Goal: Task Accomplishment & Management: Complete application form

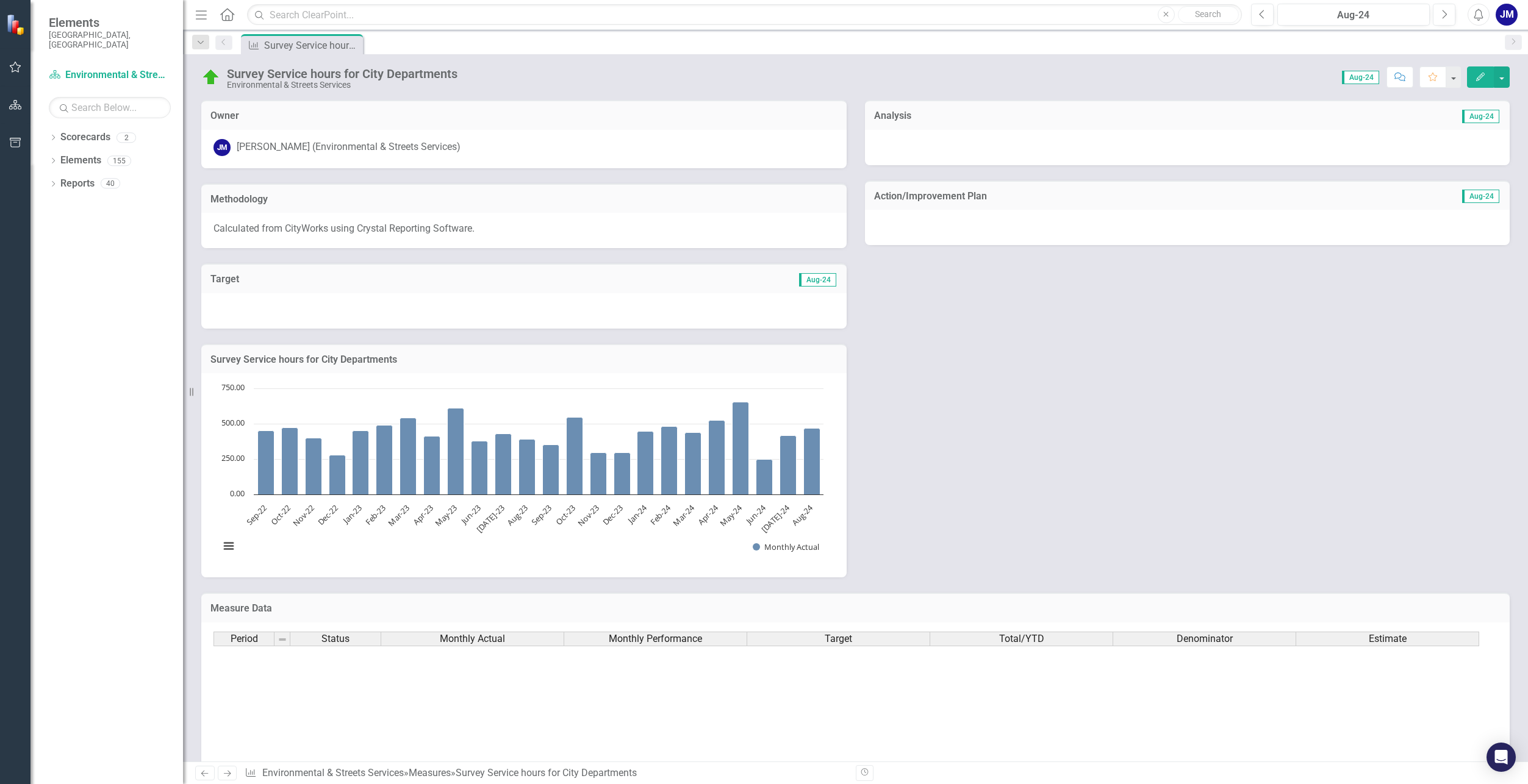
scroll to position [244, 0]
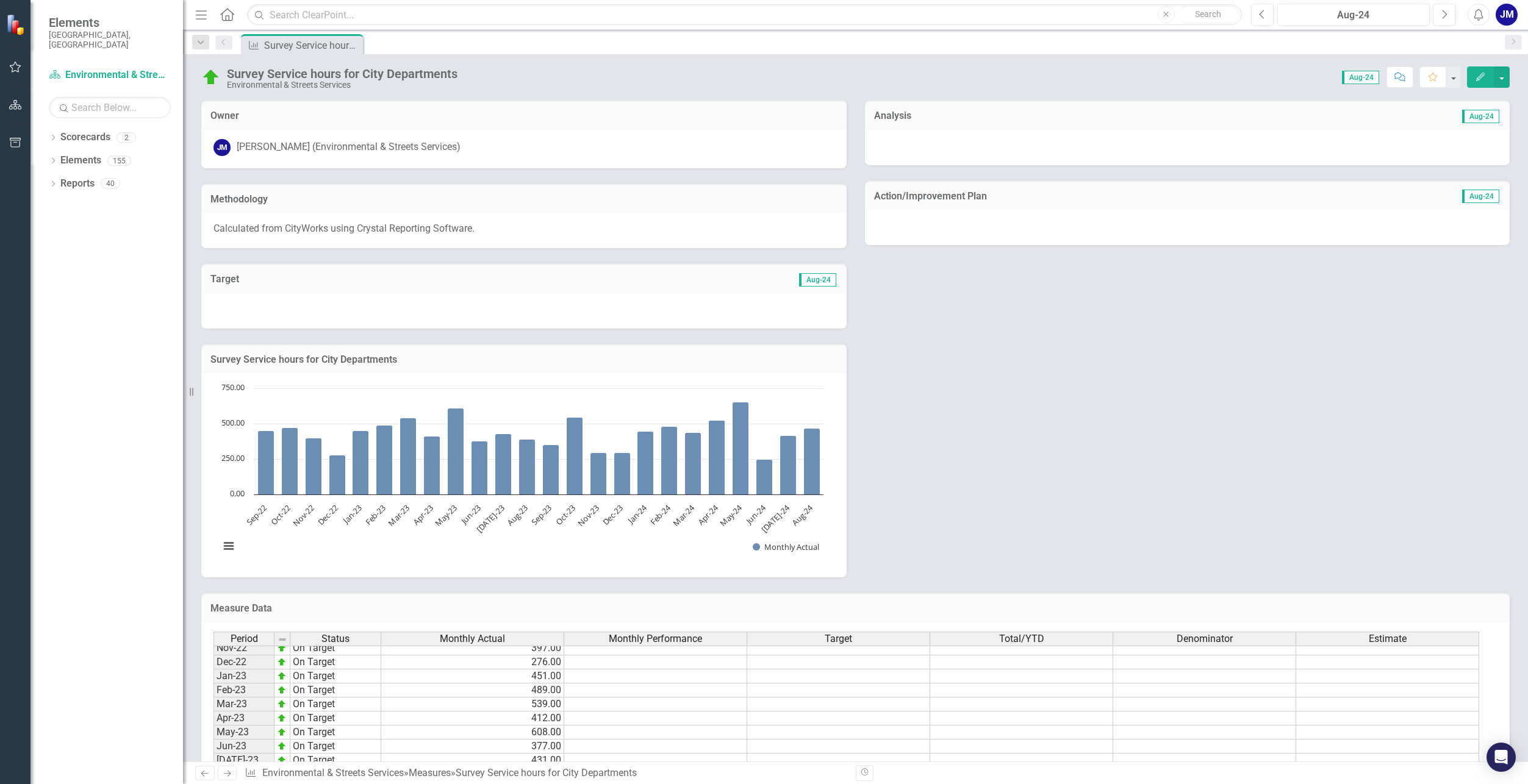
click at [213, 683] on div "Period Status Monthly Actual Monthly Performance Target Total/YTD Denominator E…" at bounding box center [213, 725] width 0 height 394
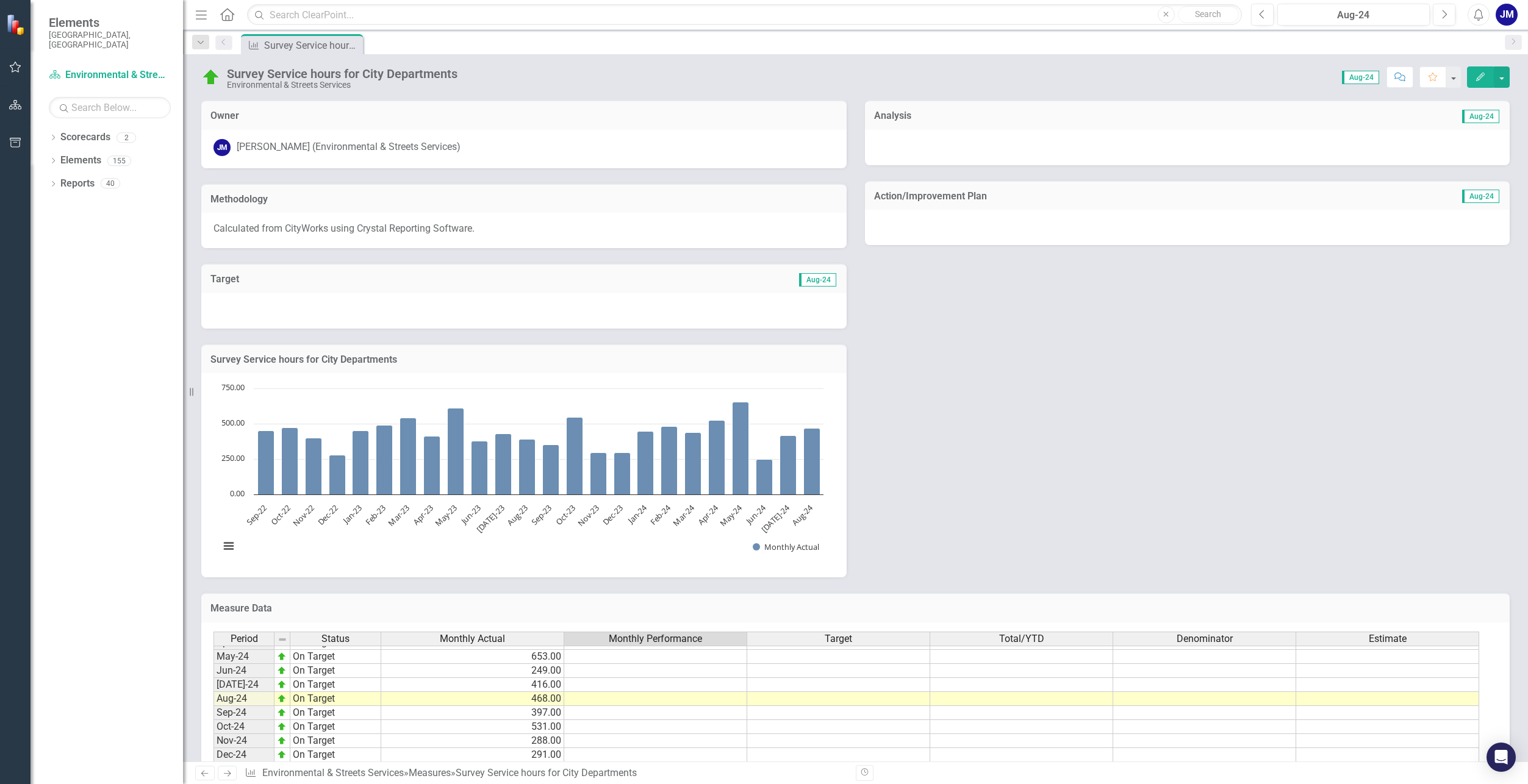
scroll to position [617, 0]
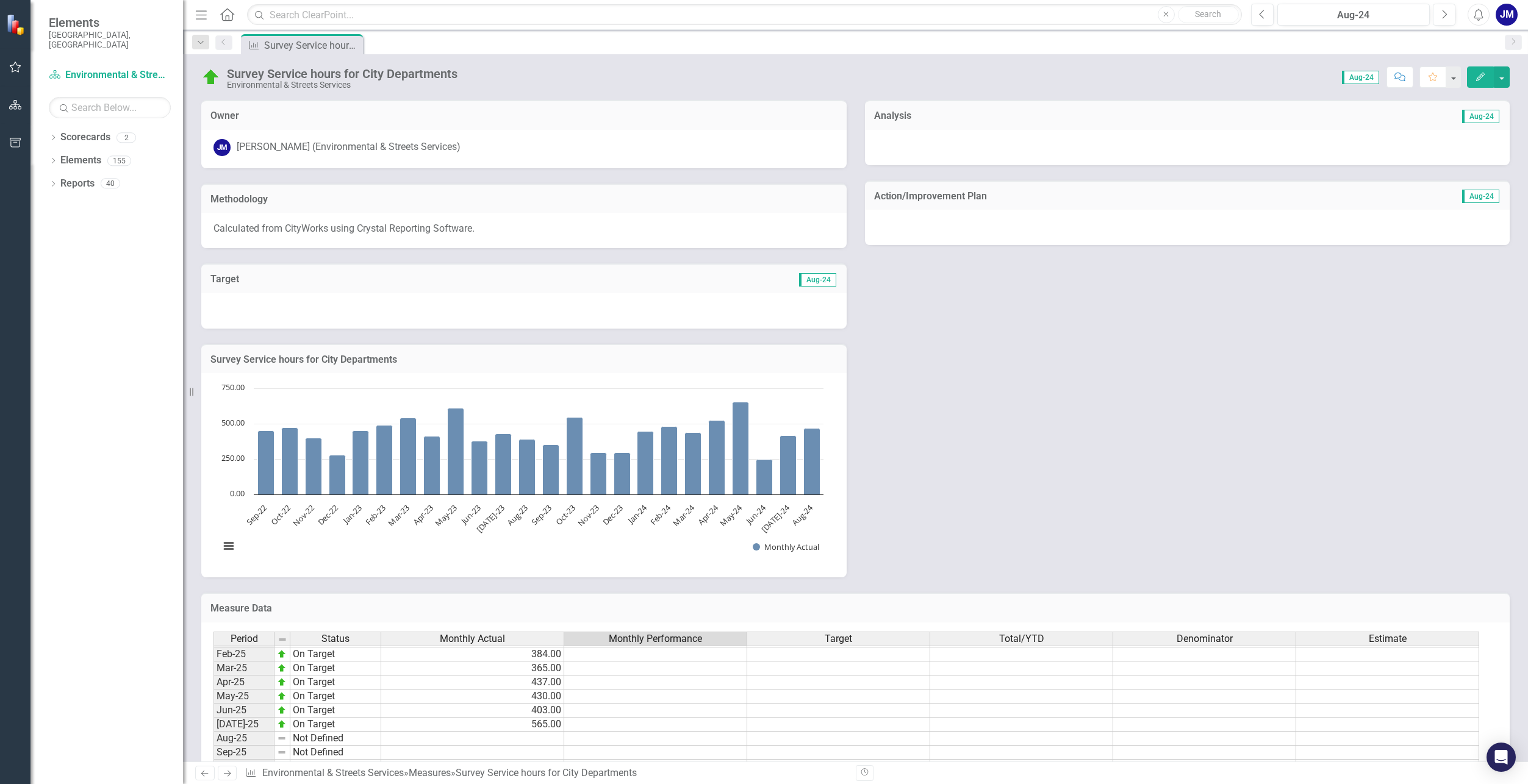
click at [550, 740] on td at bounding box center [472, 739] width 183 height 14
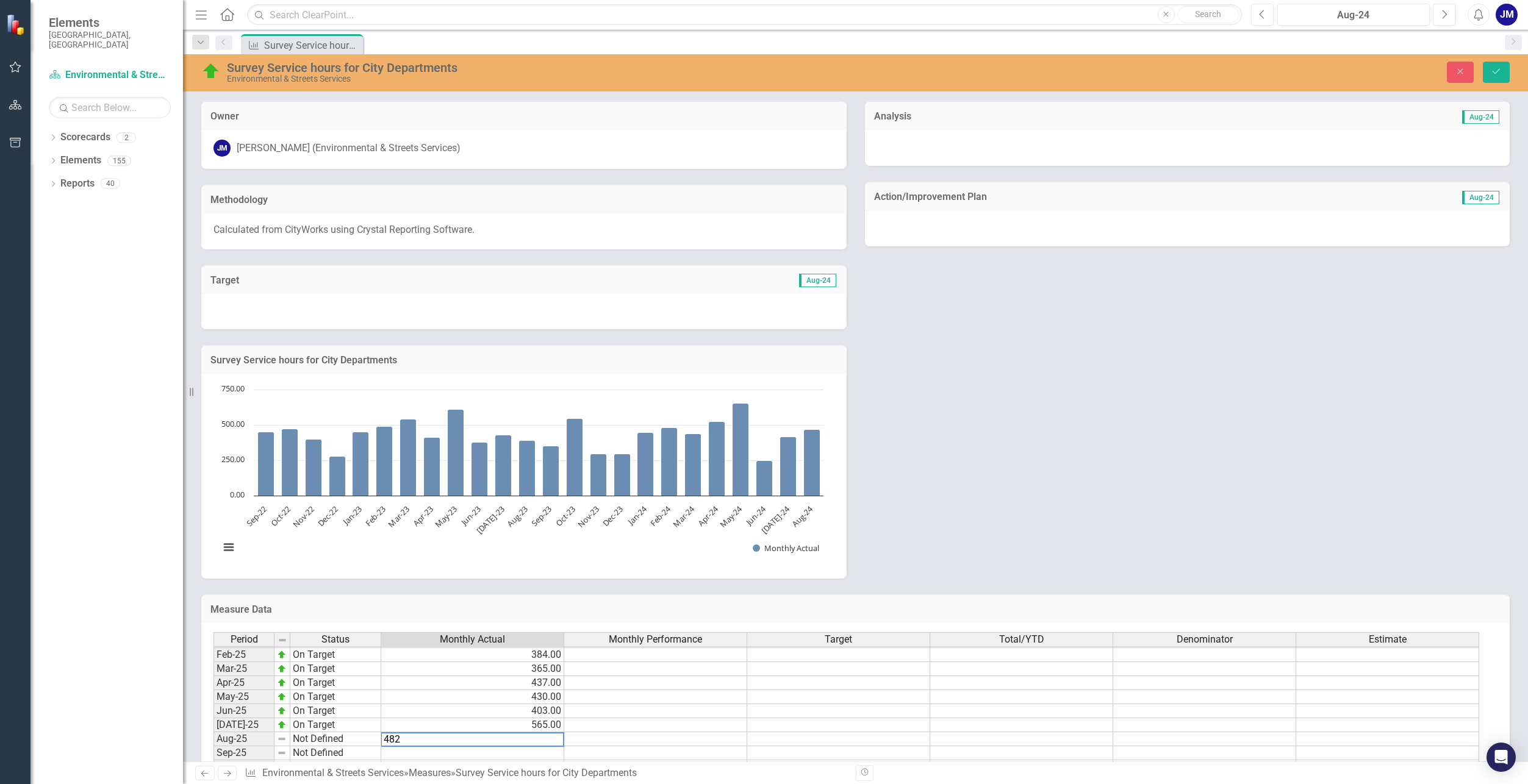
type textarea "482"
click at [530, 723] on td "565.00" at bounding box center [472, 725] width 183 height 14
click at [497, 742] on td "482.00" at bounding box center [472, 739] width 183 height 14
click at [304, 726] on td "On Target" at bounding box center [336, 725] width 91 height 14
click at [320, 738] on td "Not Defined" at bounding box center [336, 739] width 91 height 14
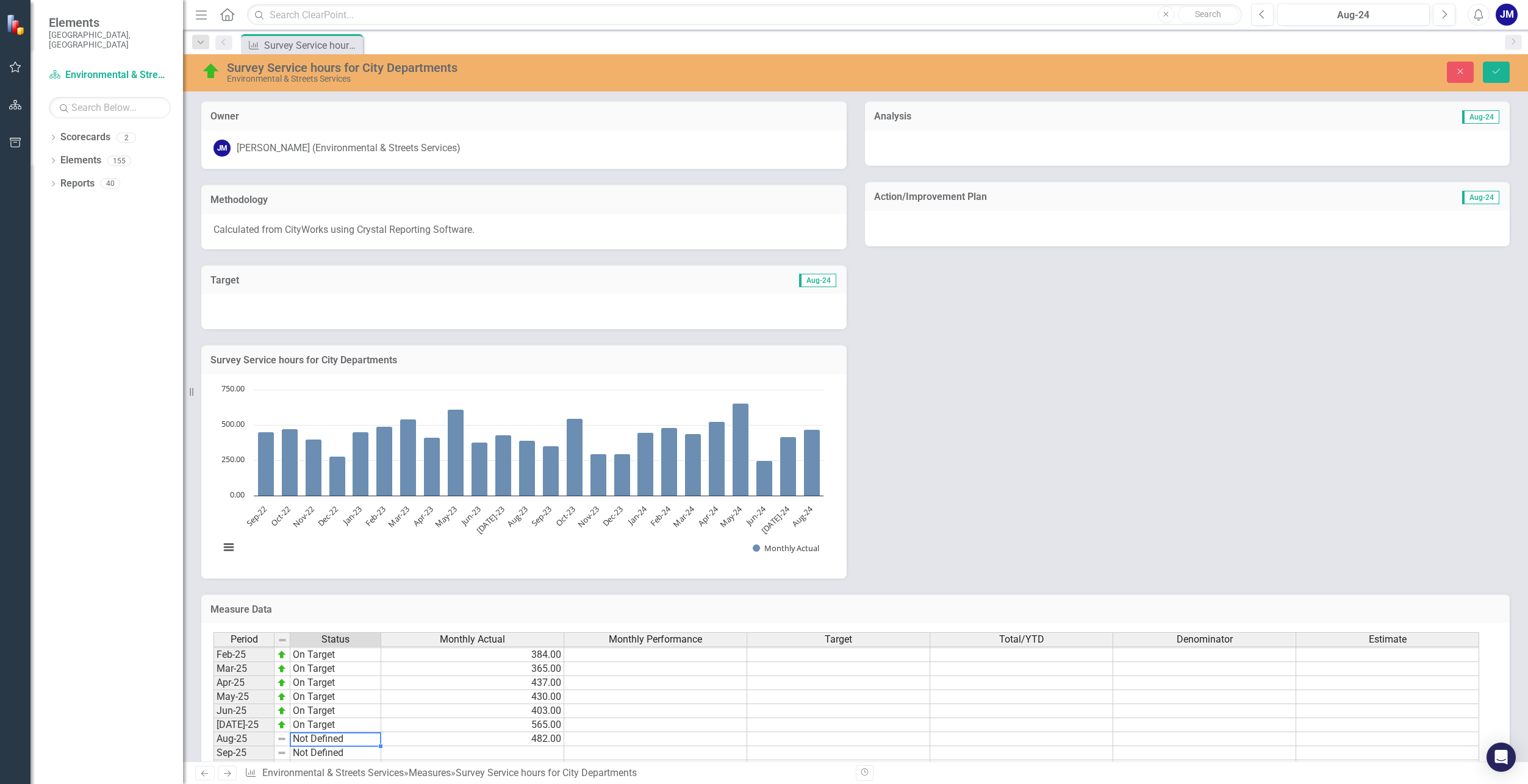
click at [310, 742] on td "Not Defined" at bounding box center [336, 739] width 91 height 14
click at [1494, 73] on icon "Save" at bounding box center [1497, 72] width 11 height 9
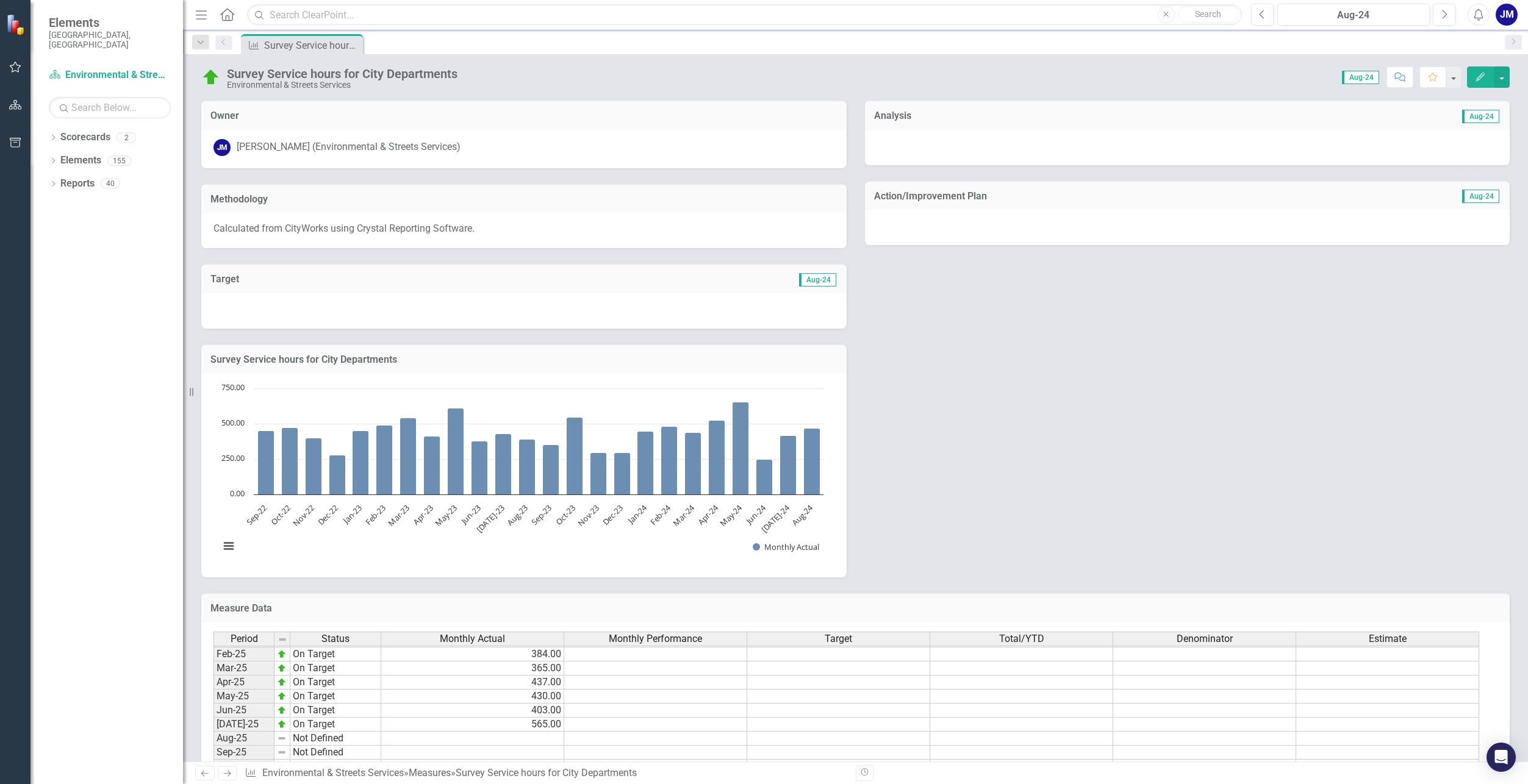
click at [539, 736] on td at bounding box center [472, 739] width 183 height 14
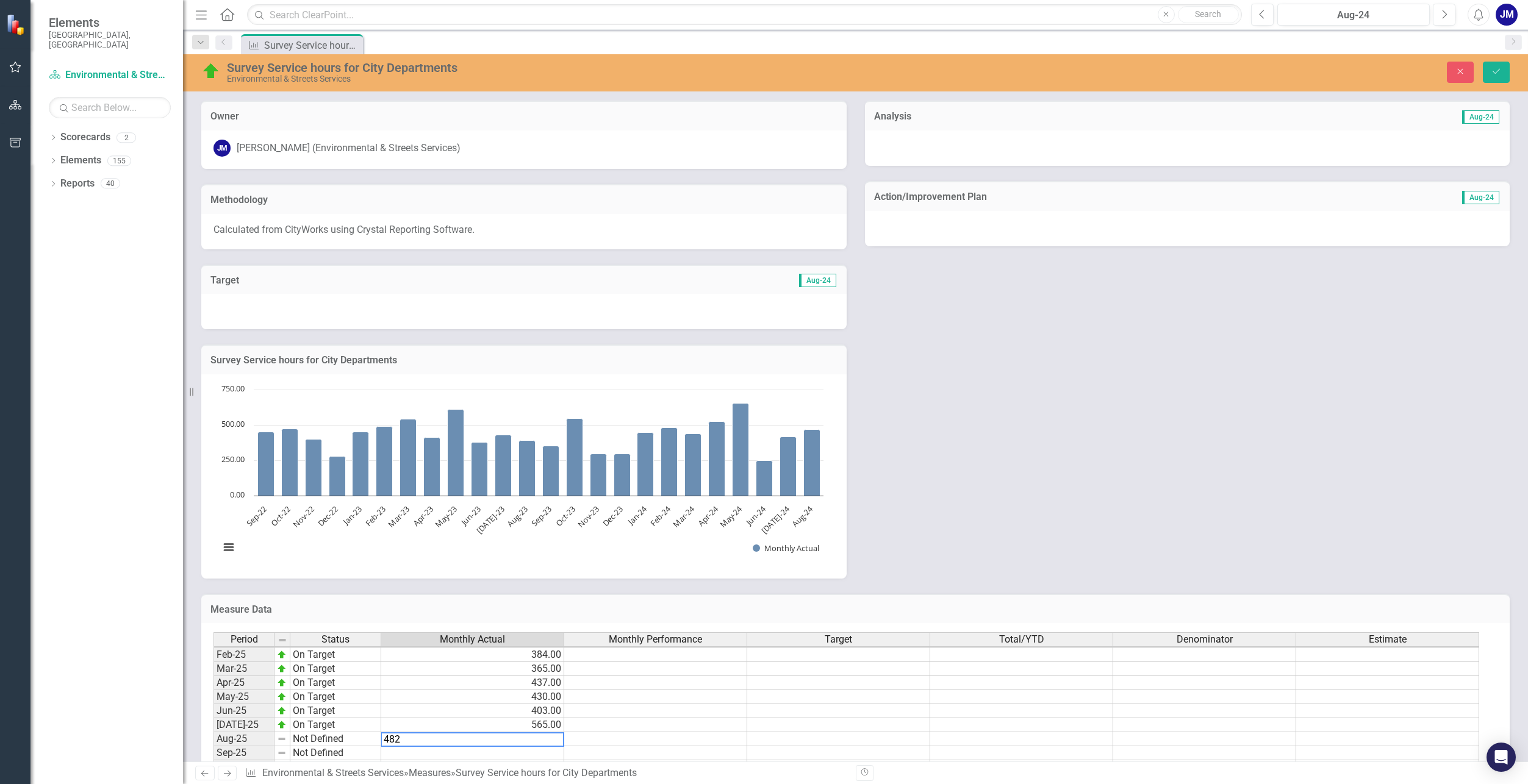
type textarea "482"
click at [279, 740] on img at bounding box center [281, 739] width 10 height 10
click at [281, 727] on img at bounding box center [281, 725] width 10 height 10
click at [281, 740] on img at bounding box center [281, 739] width 10 height 10
click at [281, 728] on img at bounding box center [281, 725] width 10 height 10
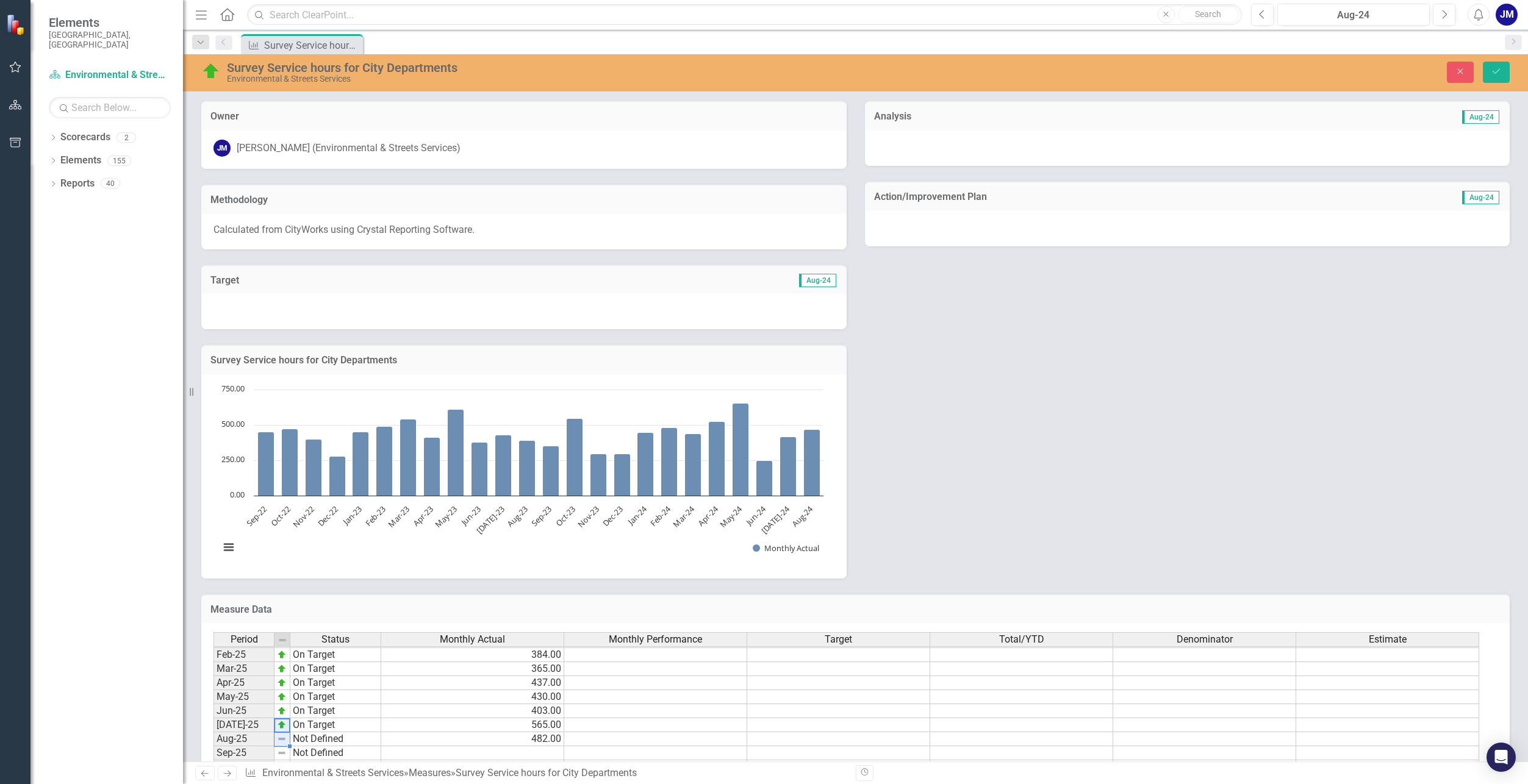
drag, startPoint x: 281, startPoint y: 726, endPoint x: 281, endPoint y: 737, distance: 11.0
click at [281, 737] on tbody "Jan-24 On Target Feb-24 On Target Mar-24 On Target Apr-24 On Target May-24 On T…" at bounding box center [297, 641] width 168 height 351
click at [401, 742] on td "482.00" at bounding box center [472, 739] width 183 height 14
click at [434, 739] on td "482.00" at bounding box center [472, 739] width 183 height 14
click at [351, 741] on td "Not Defined" at bounding box center [336, 739] width 91 height 14
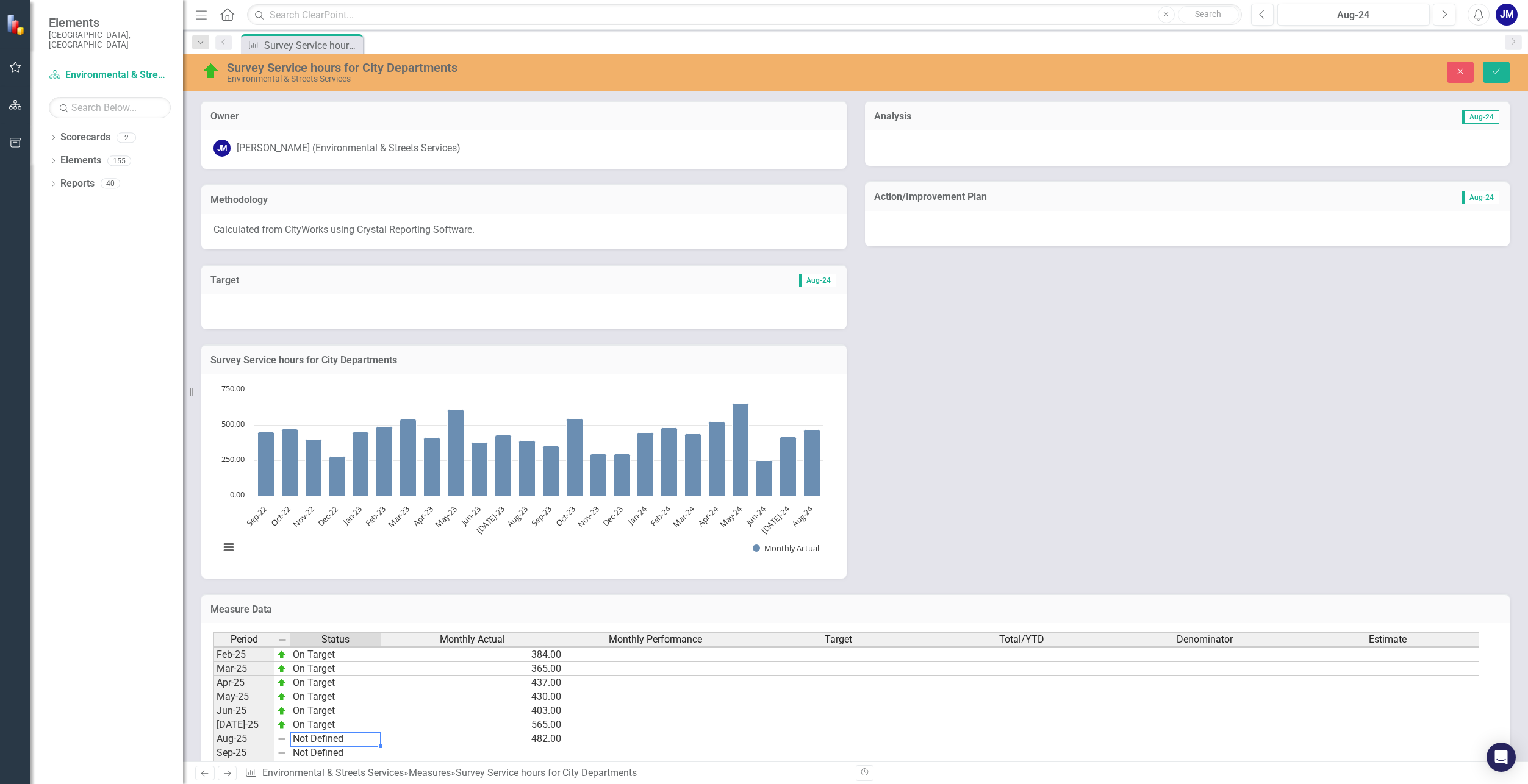
click at [335, 738] on td "Not Defined" at bounding box center [336, 739] width 91 height 14
click at [335, 737] on td "Not Defined" at bounding box center [336, 739] width 91 height 14
click at [335, 737] on textarea at bounding box center [335, 739] width 92 height 15
click at [213, 704] on div "Period Status Monthly Actual Monthly Performance Target Total/YTD Denominator E…" at bounding box center [213, 634] width 0 height 366
click at [336, 741] on td "Not Defined" at bounding box center [336, 739] width 91 height 14
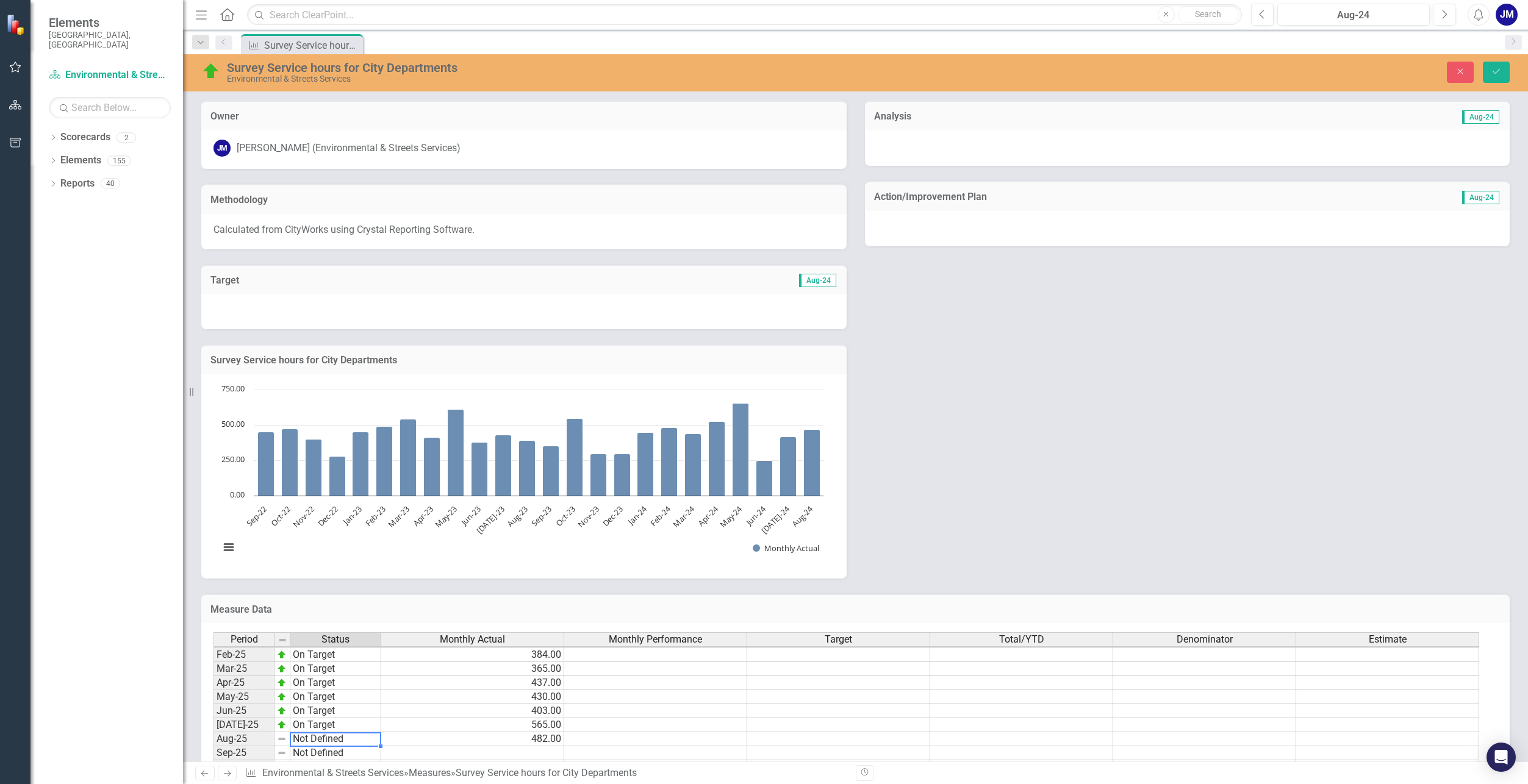
click at [336, 741] on td "Not Defined" at bounding box center [336, 739] width 91 height 14
click at [436, 707] on td "403.00" at bounding box center [472, 711] width 183 height 14
click at [352, 739] on td "Not Defined" at bounding box center [336, 739] width 91 height 14
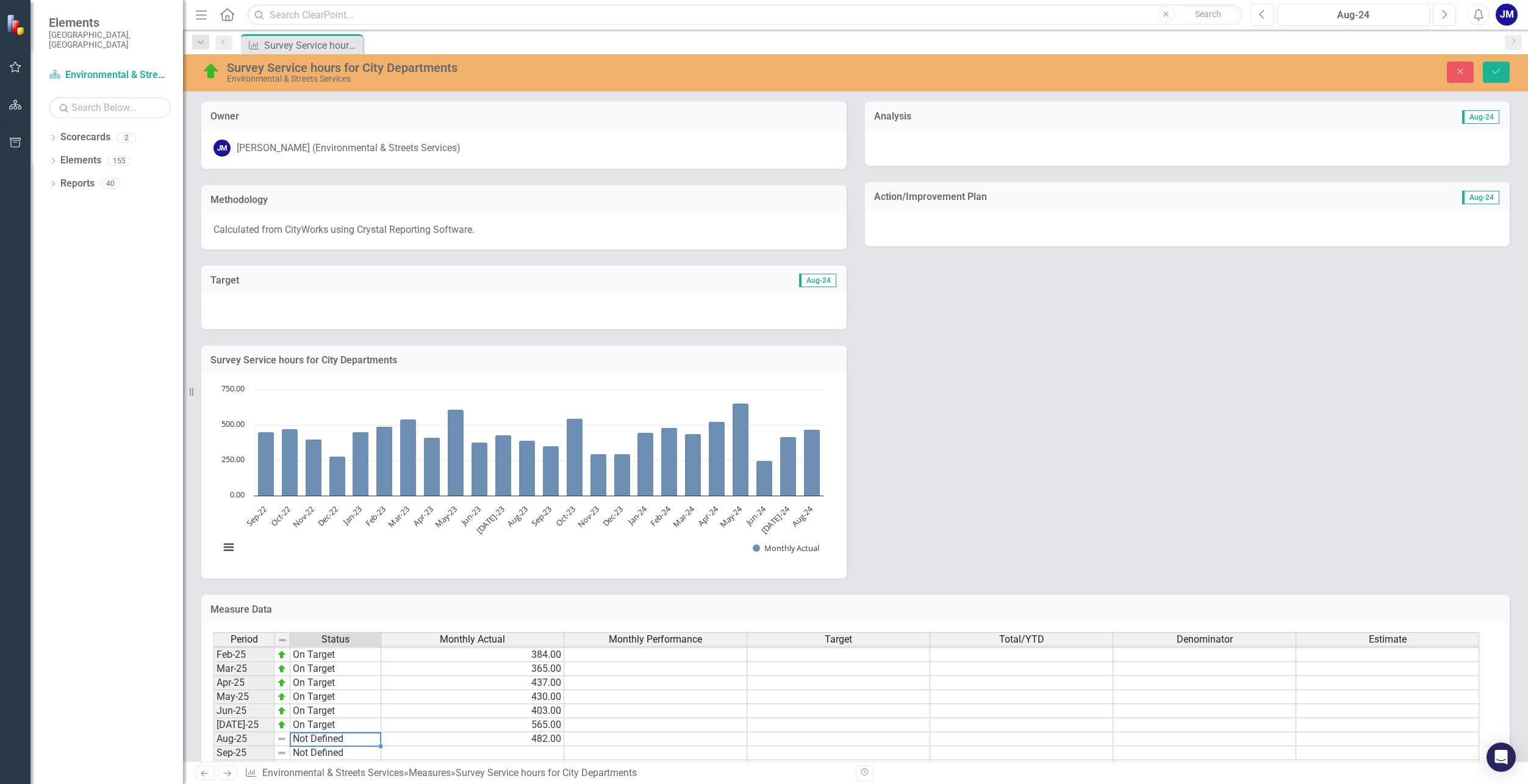
click at [352, 739] on td "Not Defined" at bounding box center [336, 739] width 91 height 14
click at [446, 695] on td "430.00" at bounding box center [472, 697] width 183 height 14
click at [326, 736] on td "Not Defined" at bounding box center [336, 739] width 91 height 14
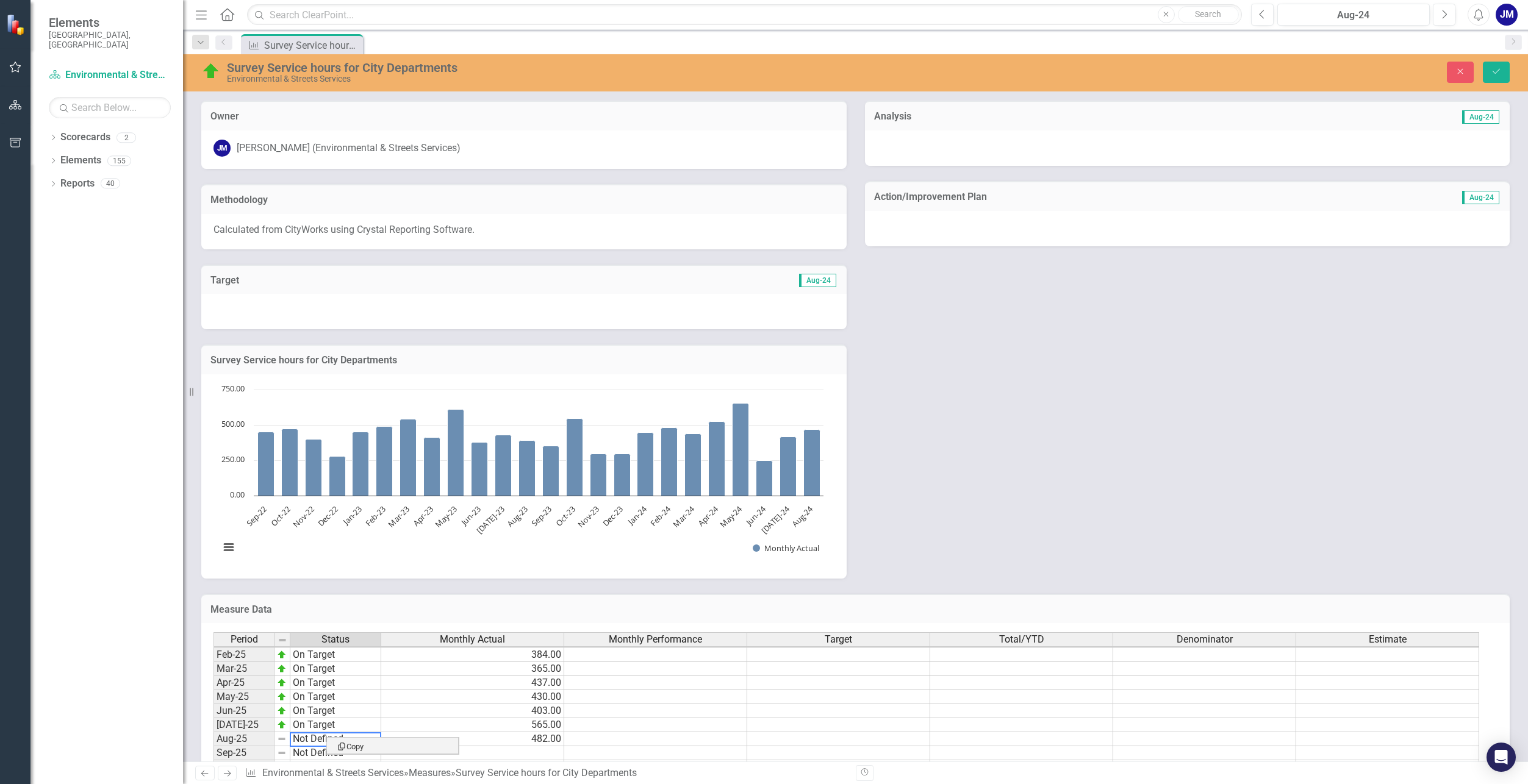
click at [326, 738] on table "Copy" at bounding box center [392, 746] width 133 height 17
click at [322, 738] on td "Not Defined" at bounding box center [336, 739] width 91 height 14
click at [316, 739] on textarea at bounding box center [335, 739] width 92 height 15
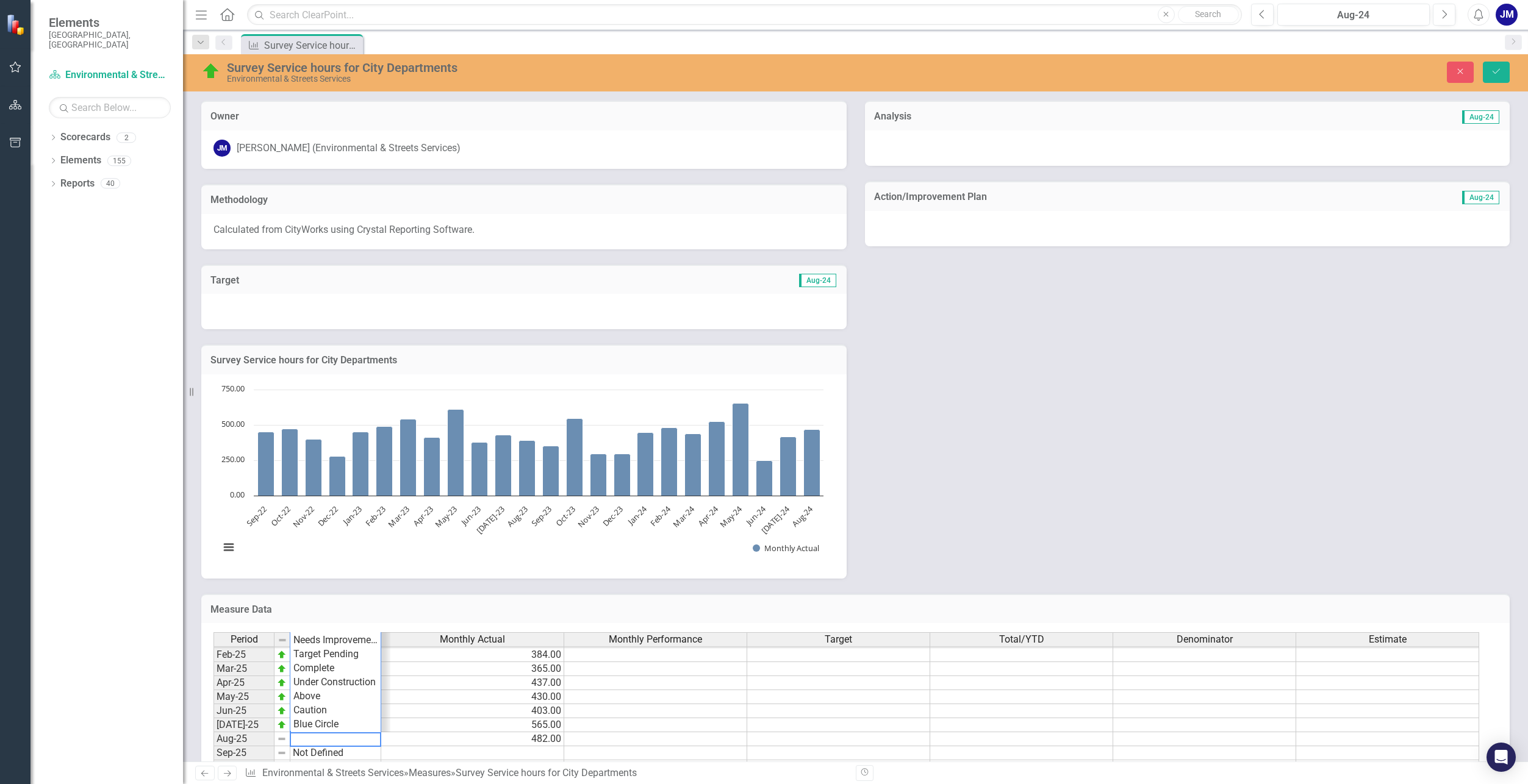
scroll to position [0, 0]
click at [332, 674] on div "Period Status Monthly Actual Monthly Performance Target Total/YTD Denominator E…" at bounding box center [851, 725] width 1275 height 184
click at [363, 740] on td "Complete" at bounding box center [336, 739] width 91 height 14
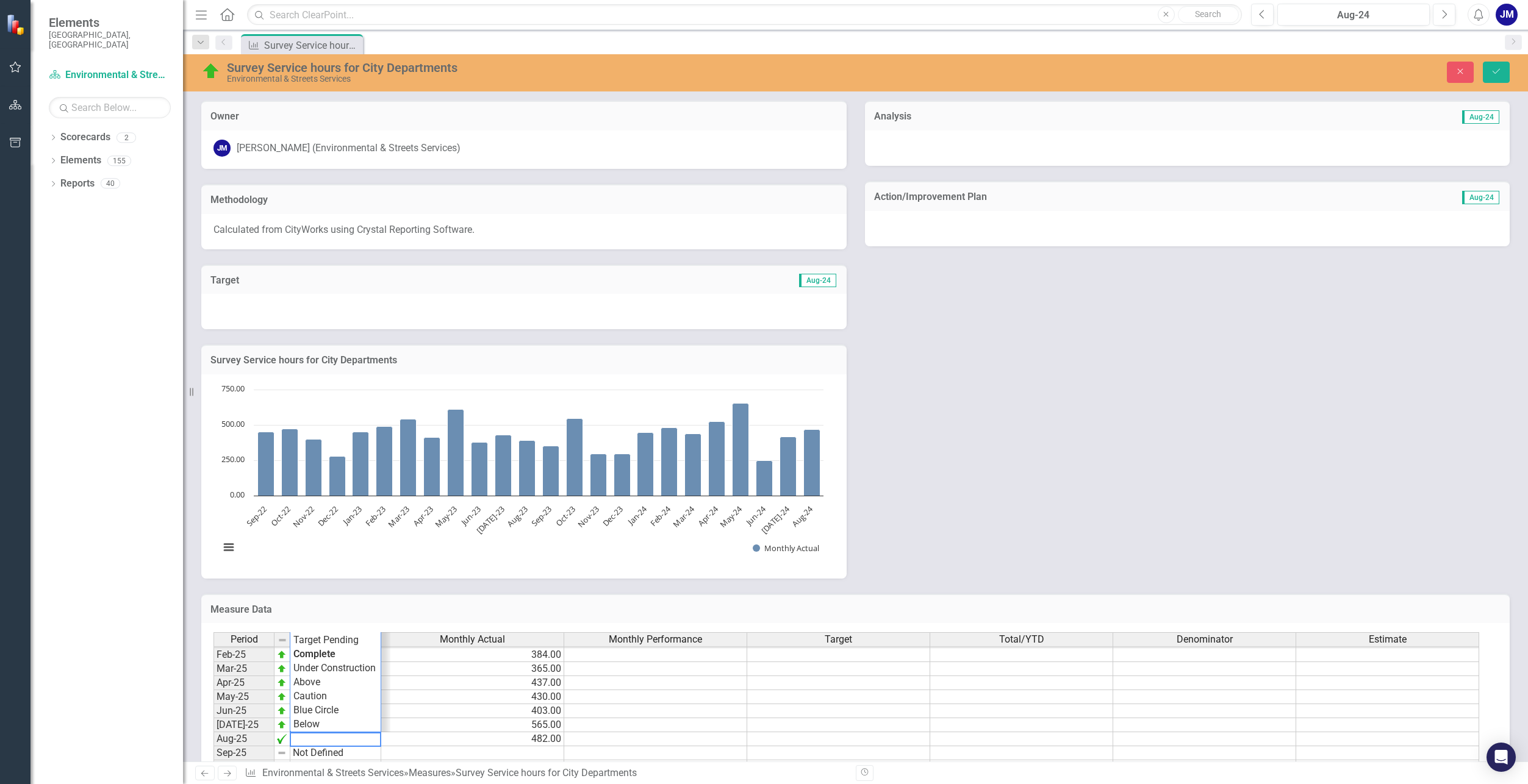
click at [349, 739] on textarea at bounding box center [335, 739] width 92 height 15
drag, startPoint x: 350, startPoint y: 739, endPoint x: 285, endPoint y: 738, distance: 65.0
click at [285, 738] on div "Period Status Monthly Actual Monthly Performance Target Total/YTD Denominator E…" at bounding box center [851, 725] width 1275 height 184
type textarea "On Target"
click at [213, 746] on div "Period Status Monthly Actual Monthly Performance Target Total/YTD Denominator E…" at bounding box center [213, 634] width 0 height 366
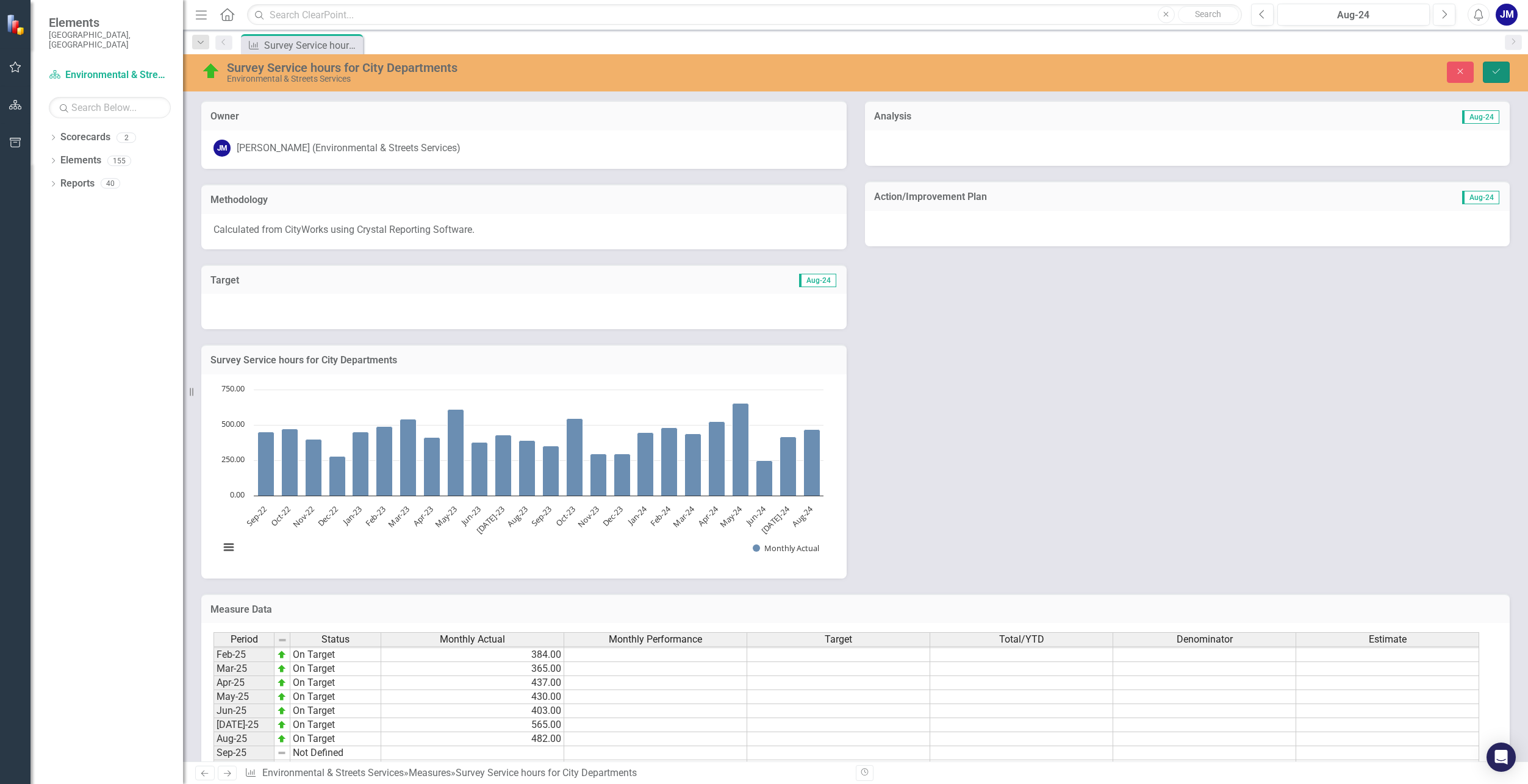
click at [1495, 76] on icon "Save" at bounding box center [1497, 72] width 11 height 9
